Goal: Task Accomplishment & Management: Manage account settings

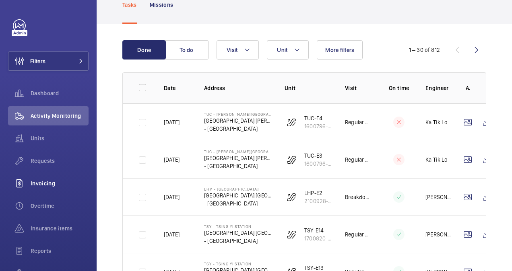
scroll to position [81, 0]
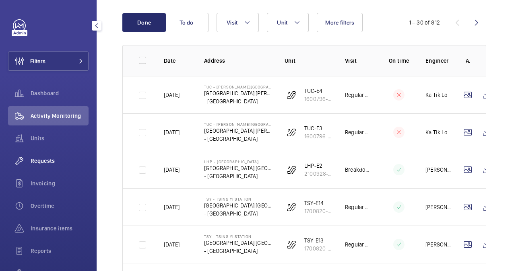
click at [48, 159] on span "Requests" at bounding box center [60, 161] width 58 height 8
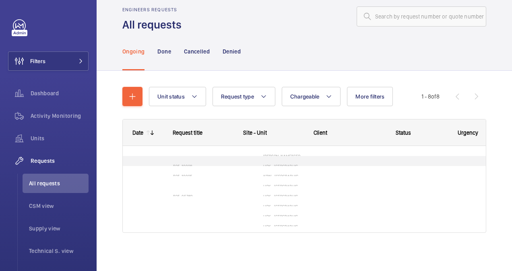
scroll to position [81, 0]
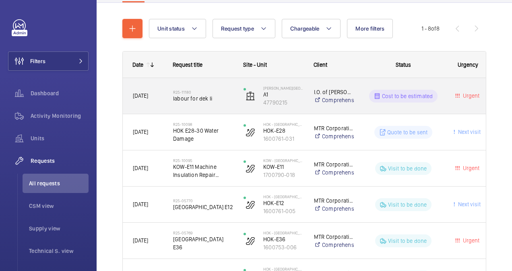
click at [202, 97] on span "labour for dek li" at bounding box center [203, 99] width 60 height 8
